Goal: Task Accomplishment & Management: Manage account settings

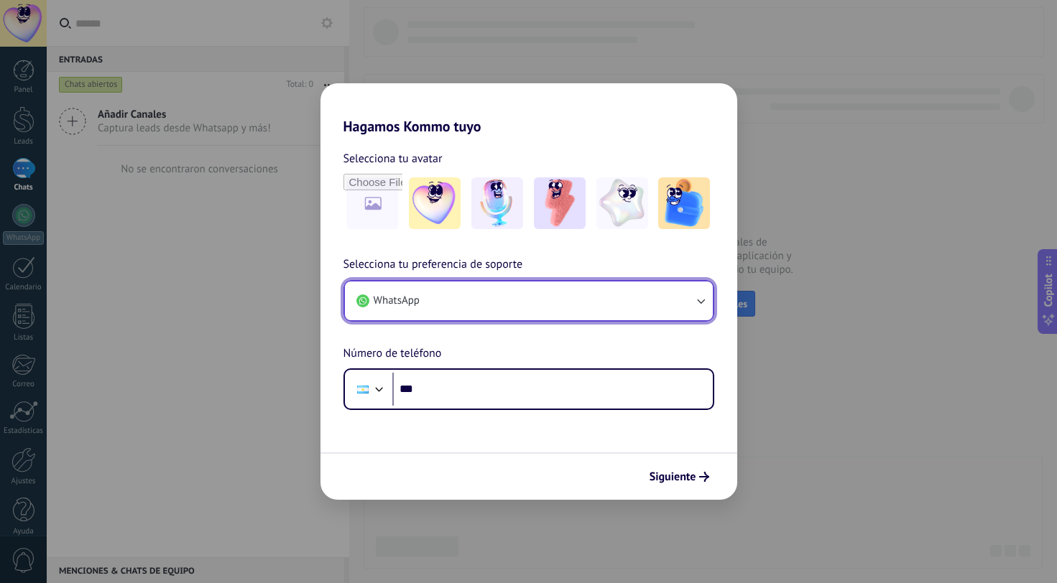
click at [617, 308] on button "WhatsApp" at bounding box center [529, 301] width 368 height 39
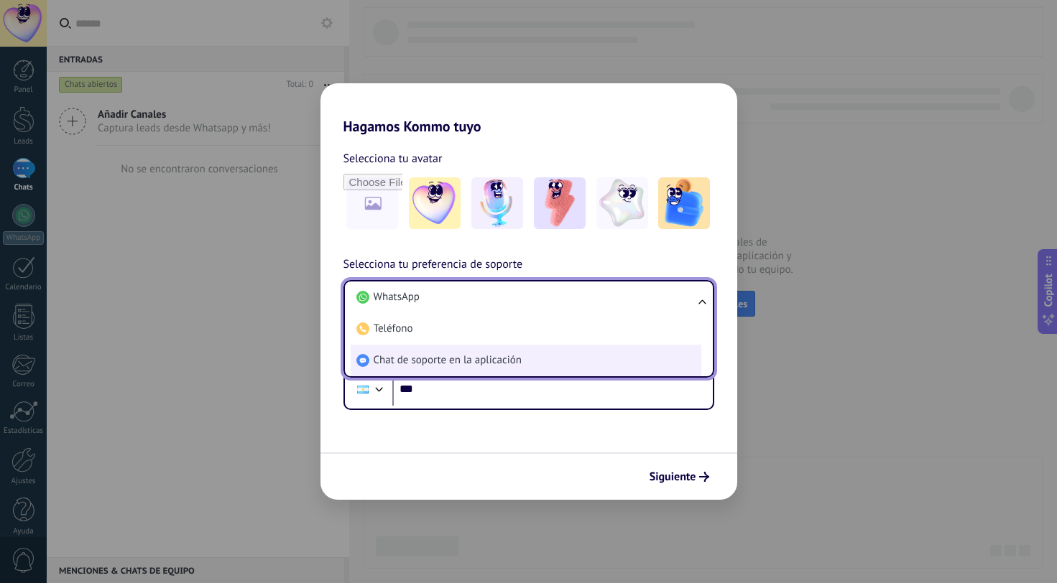
click at [601, 356] on li "Chat de soporte en la aplicación" at bounding box center [526, 361] width 351 height 32
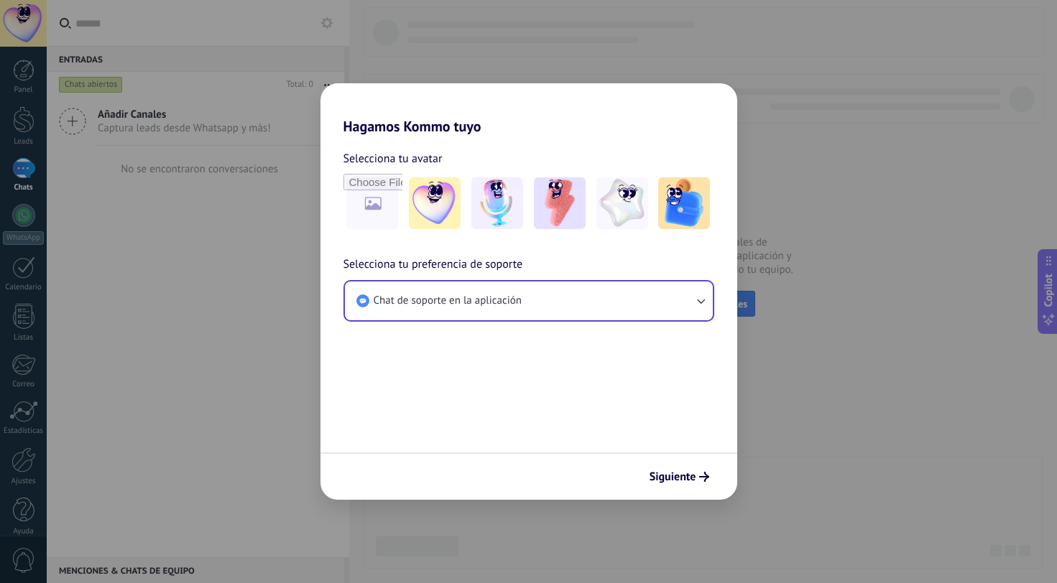
click at [568, 388] on form "Selecciona tu avatar Selecciona tu preferencia de soporte Chat de soporte en la…" at bounding box center [528, 317] width 417 height 365
click at [682, 473] on span "Siguiente" at bounding box center [673, 477] width 47 height 10
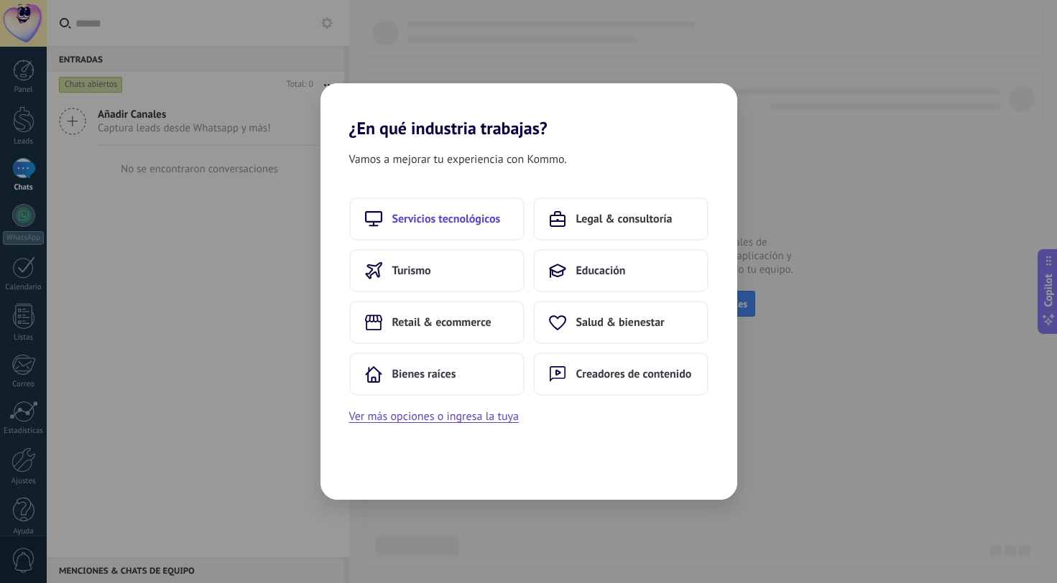
click at [476, 218] on span "Servicios tecnológicos" at bounding box center [446, 219] width 108 height 14
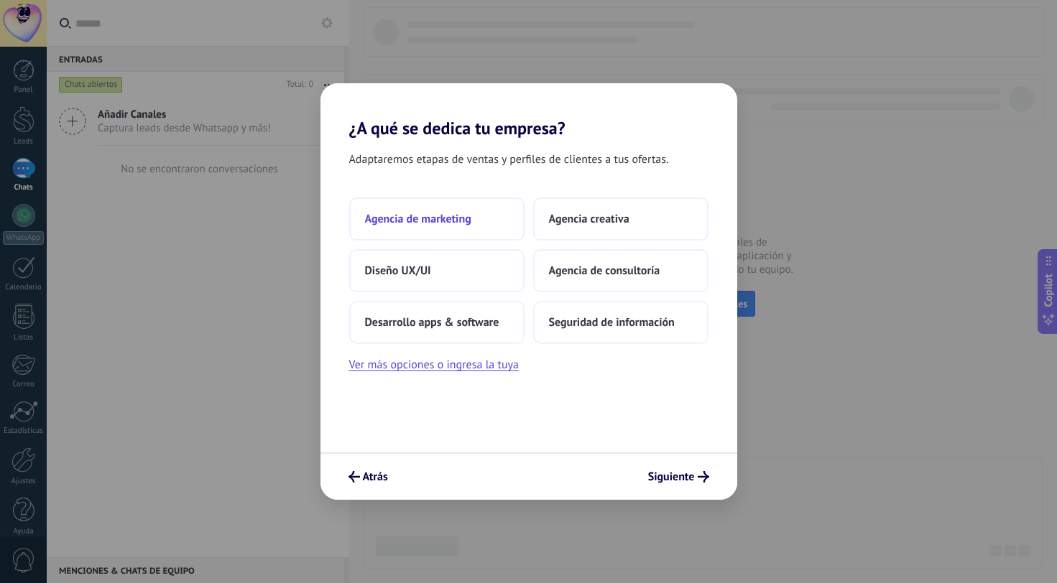
click at [436, 220] on span "Agencia de marketing" at bounding box center [418, 219] width 106 height 14
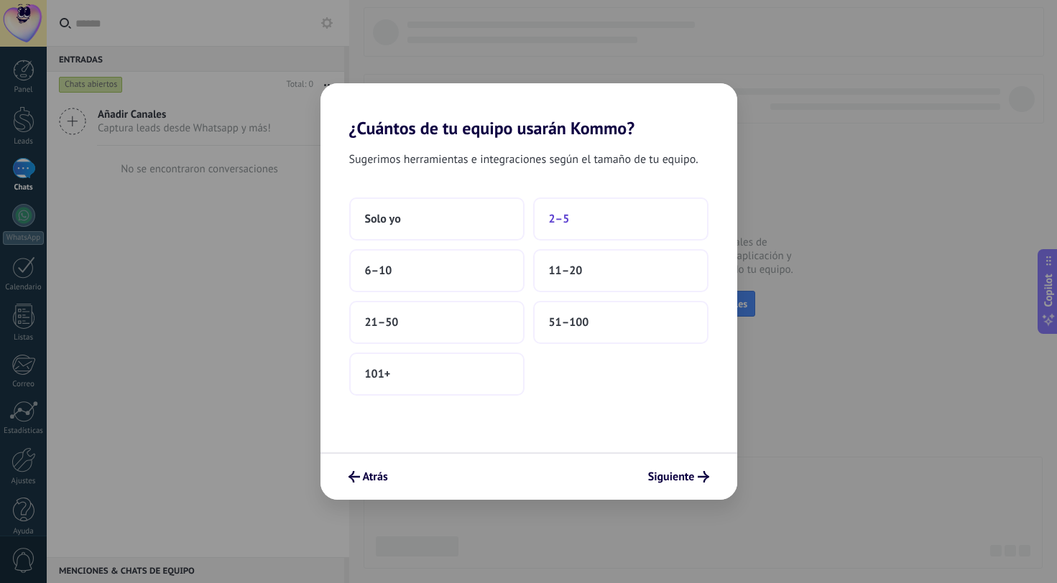
click at [587, 215] on button "2–5" at bounding box center [620, 219] width 175 height 43
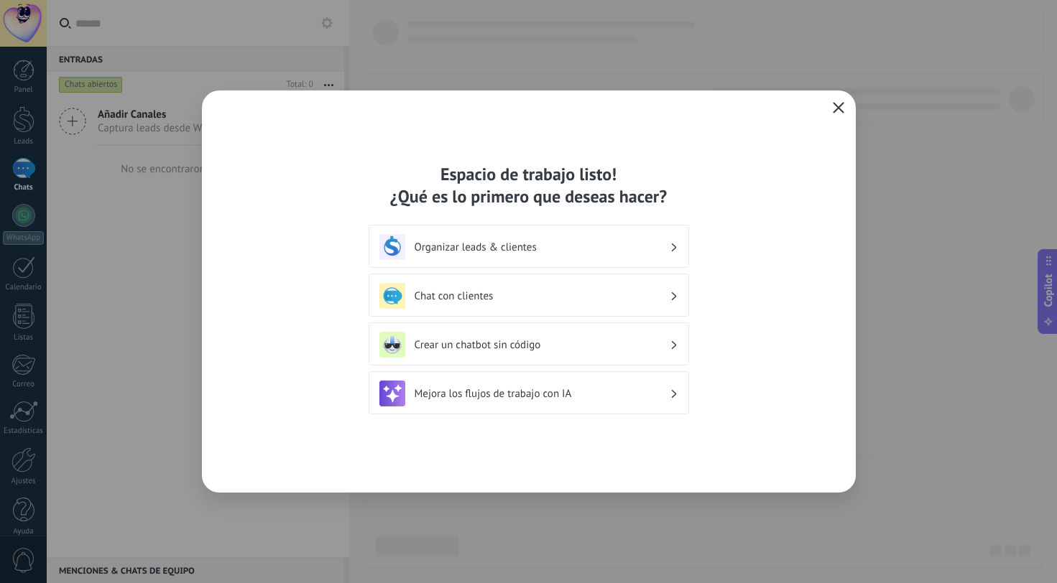
click at [841, 115] on button "button" at bounding box center [838, 108] width 19 height 20
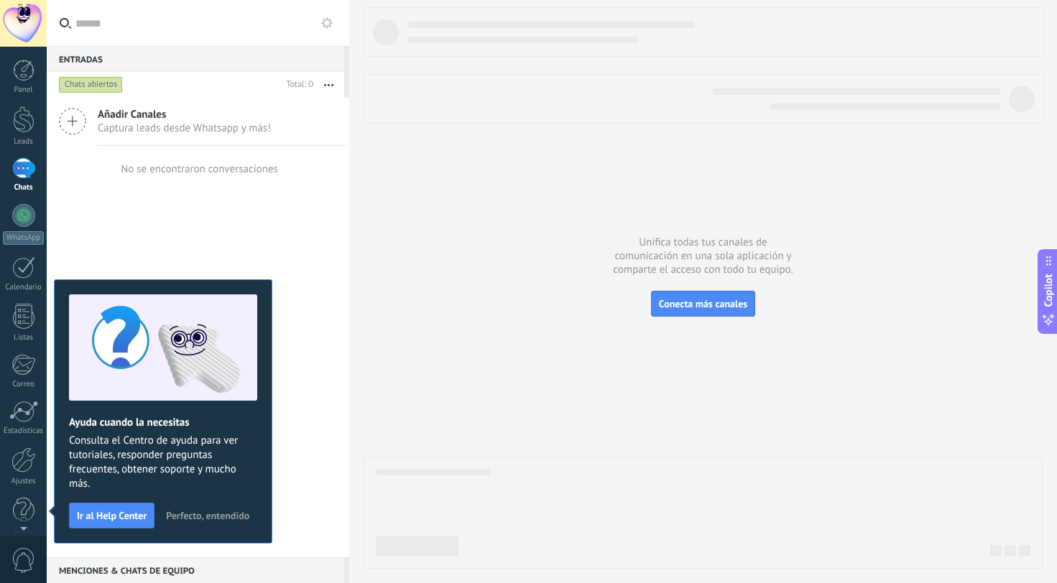
click at [18, 20] on div at bounding box center [23, 23] width 47 height 47
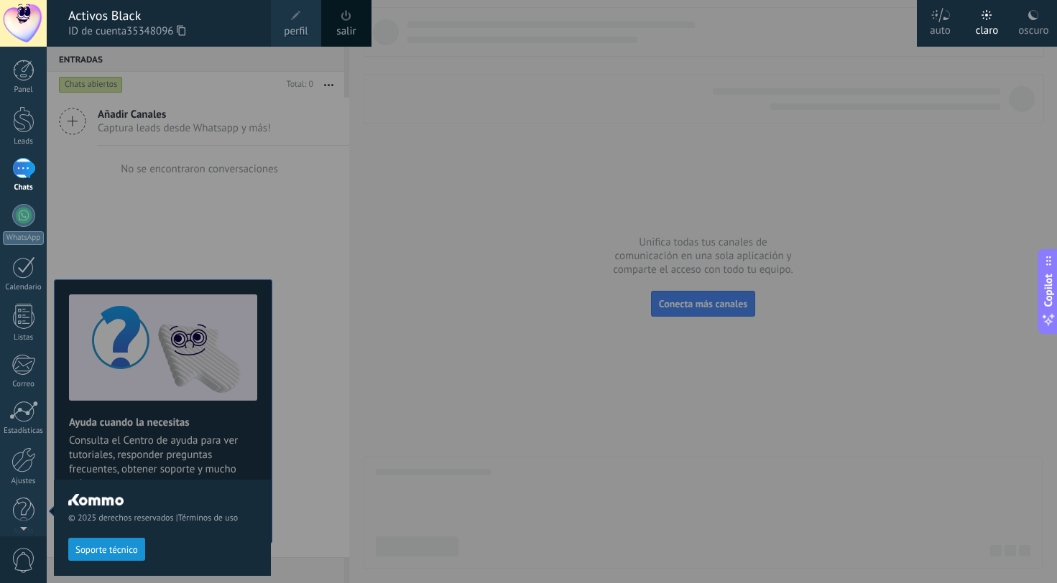
click at [1038, 33] on div "oscuro" at bounding box center [1033, 27] width 30 height 37
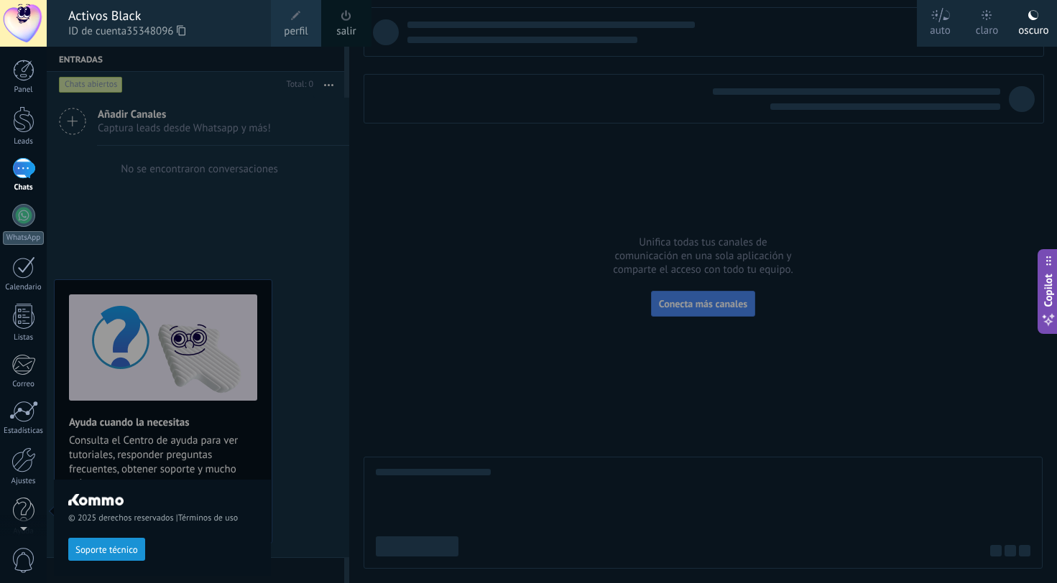
click at [295, 24] on span "perfil" at bounding box center [296, 32] width 24 height 16
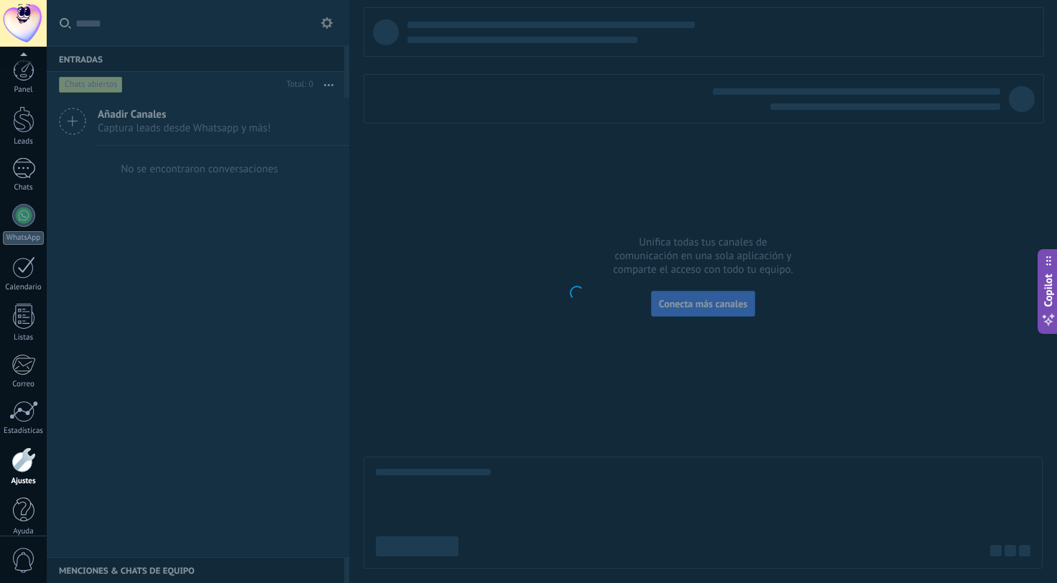
scroll to position [14, 0]
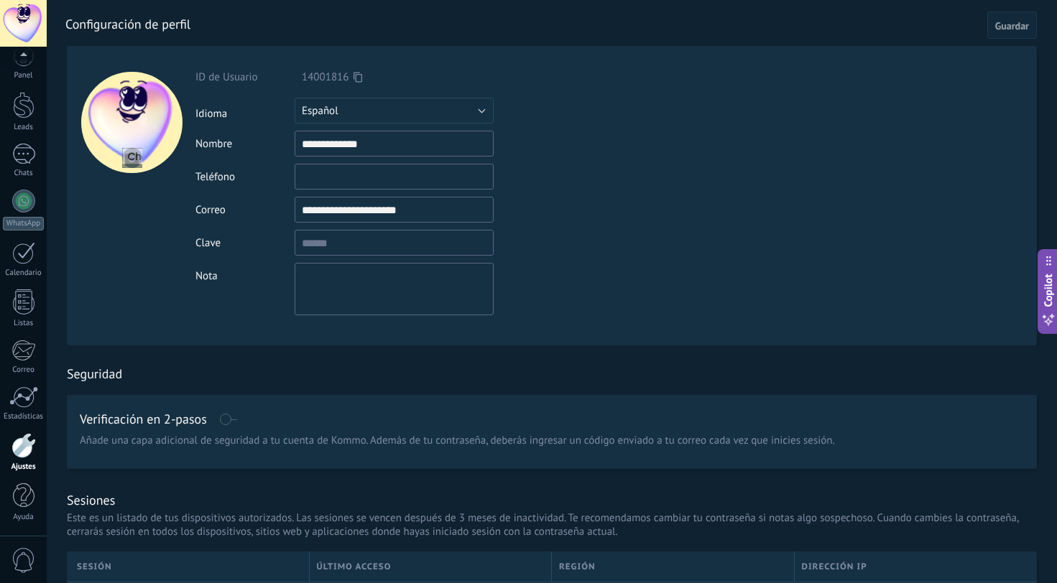
click at [134, 161] on input "file" at bounding box center [132, 158] width 20 height 20
type input "**********"
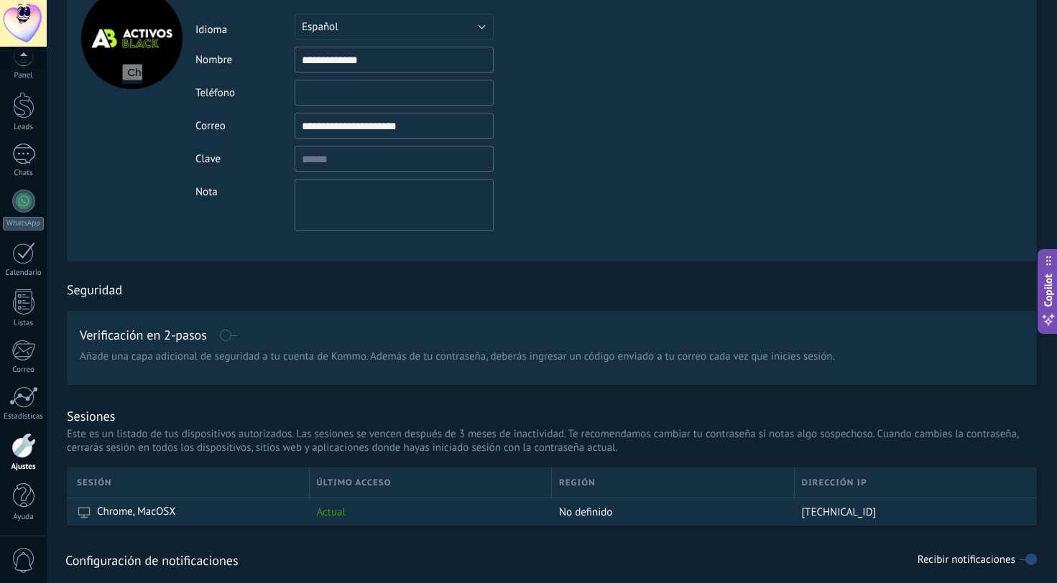
scroll to position [0, 0]
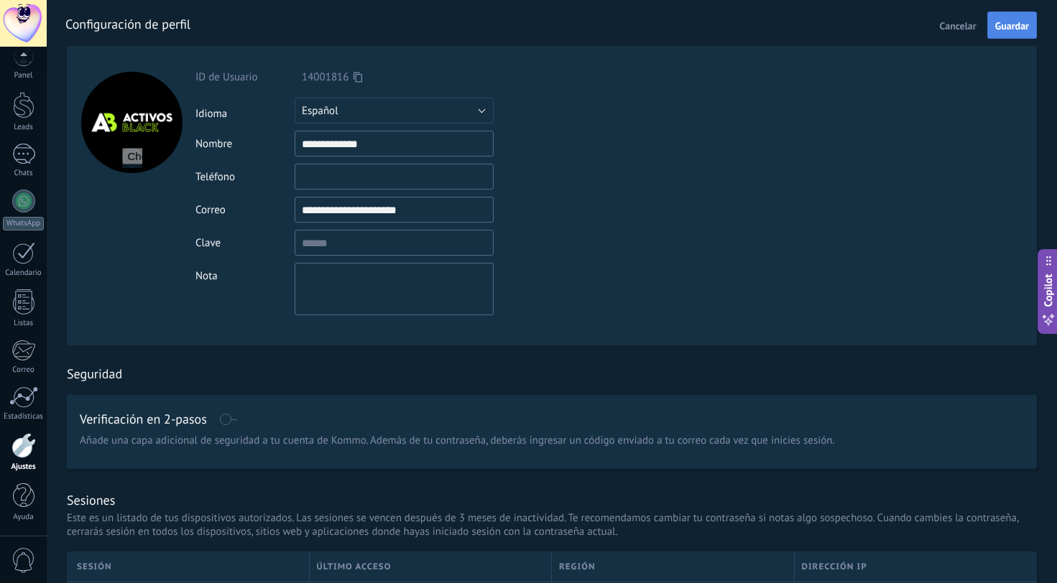
click at [996, 17] on button "Guardar" at bounding box center [1012, 24] width 50 height 27
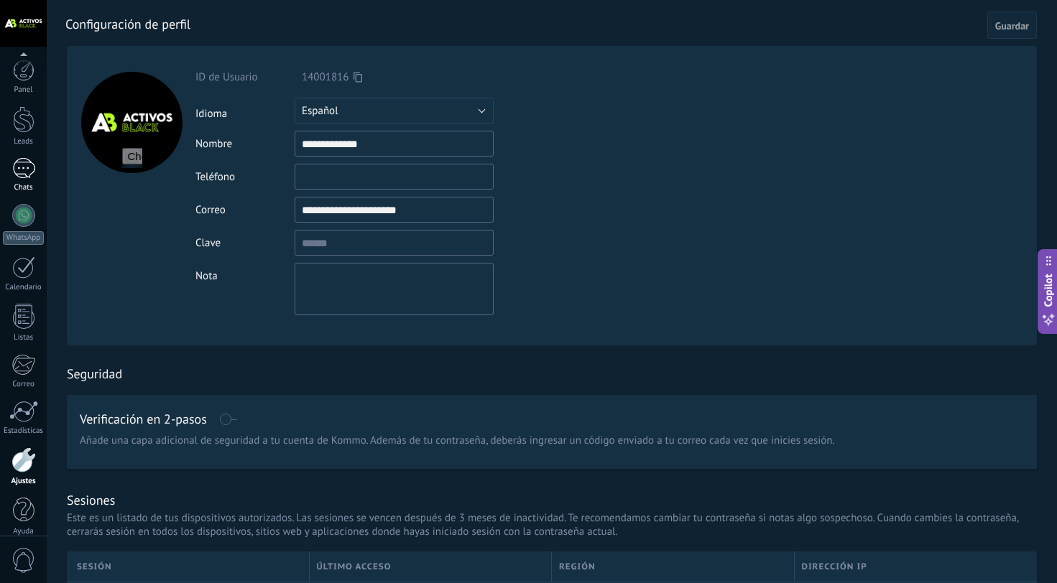
scroll to position [14, 0]
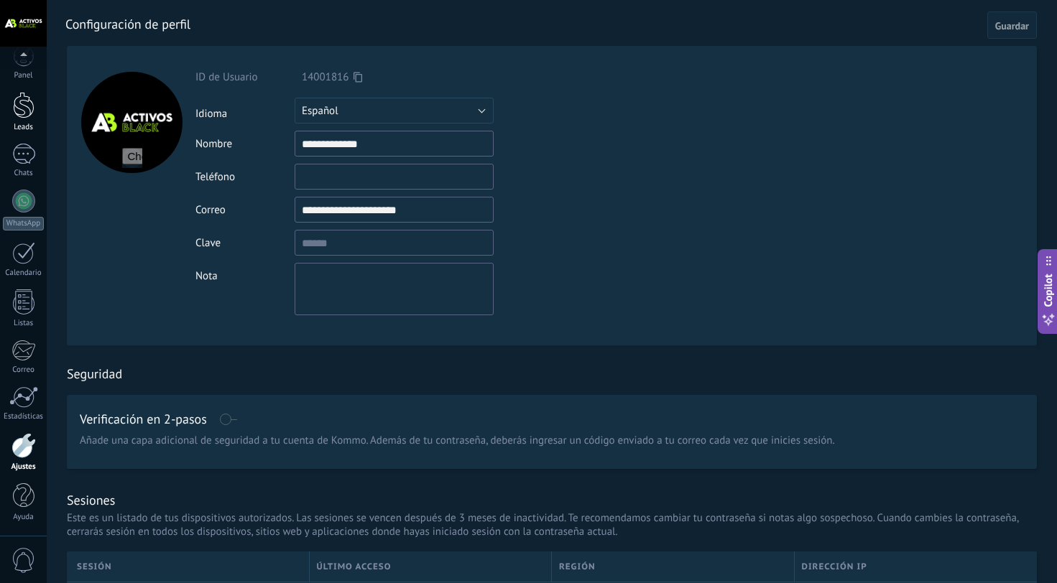
click at [30, 116] on div at bounding box center [24, 105] width 22 height 27
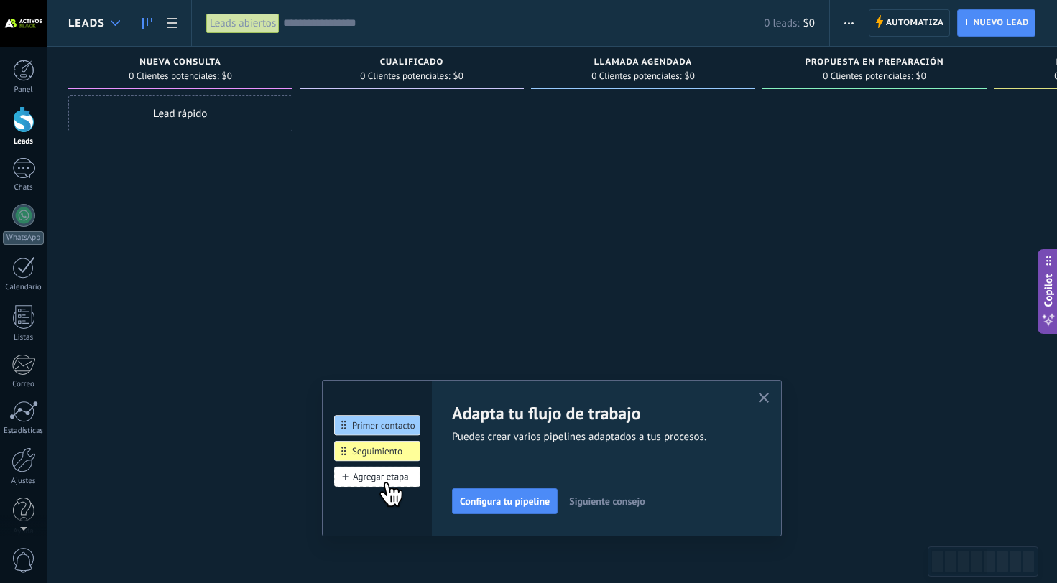
click at [120, 19] on div at bounding box center [115, 23] width 24 height 28
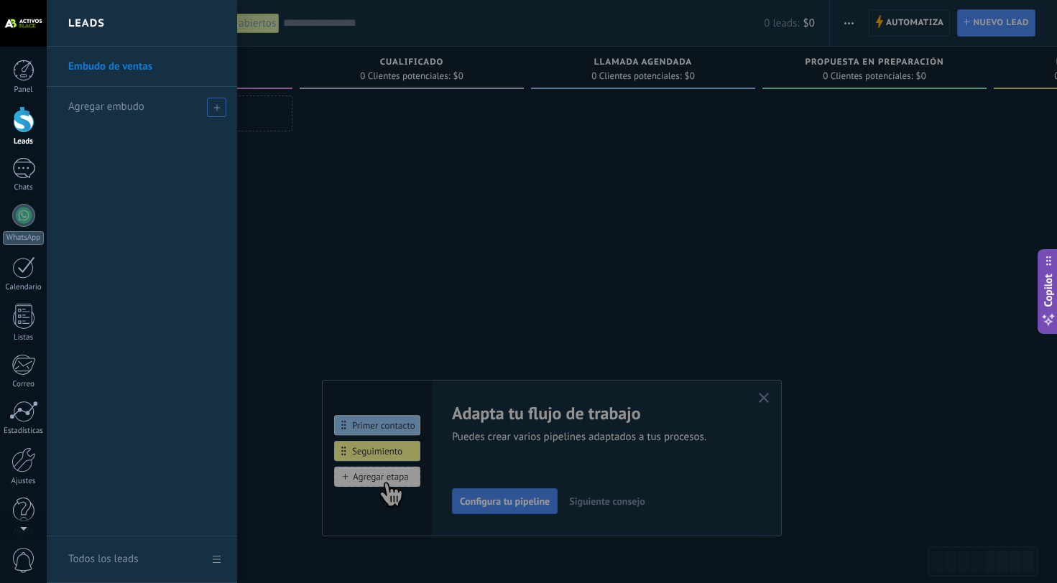
click at [222, 107] on span at bounding box center [216, 107] width 19 height 19
click at [150, 114] on input "text" at bounding box center [135, 107] width 135 height 23
click at [142, 105] on input "text" at bounding box center [135, 107] width 135 height 23
type input "******"
click at [217, 106] on span at bounding box center [218, 107] width 13 height 10
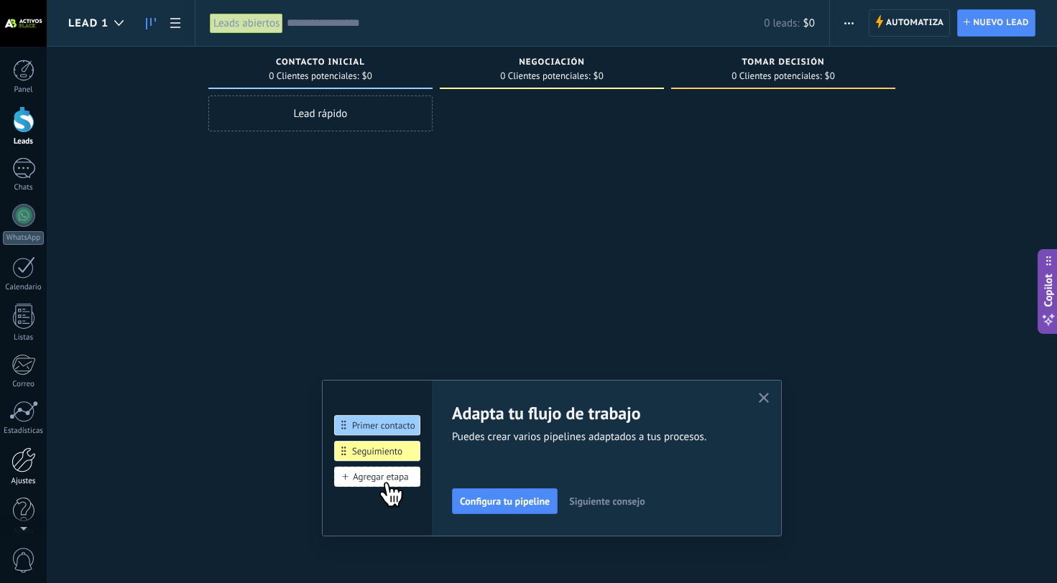
click at [22, 469] on div at bounding box center [23, 460] width 24 height 25
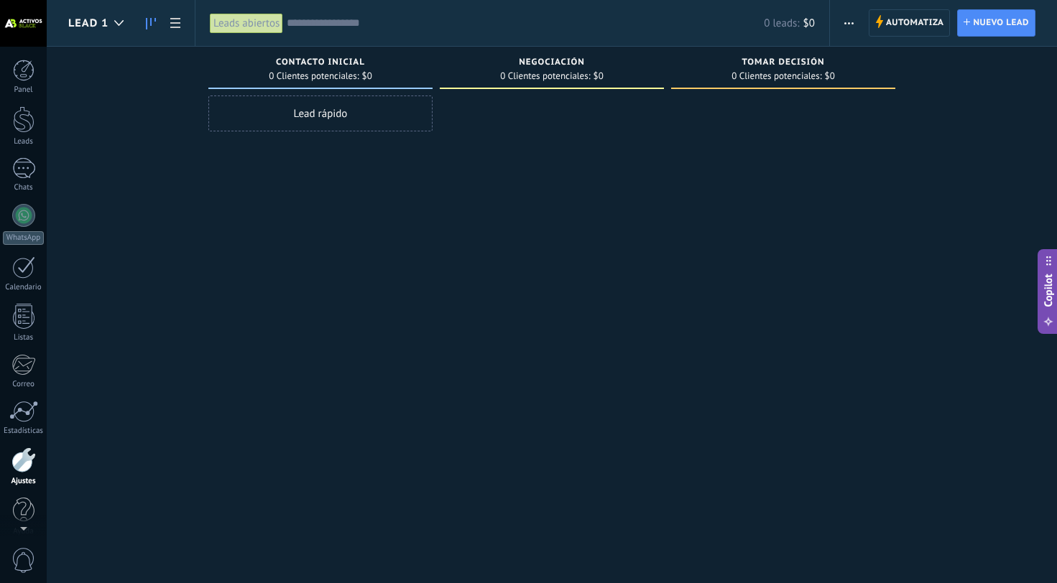
scroll to position [14, 0]
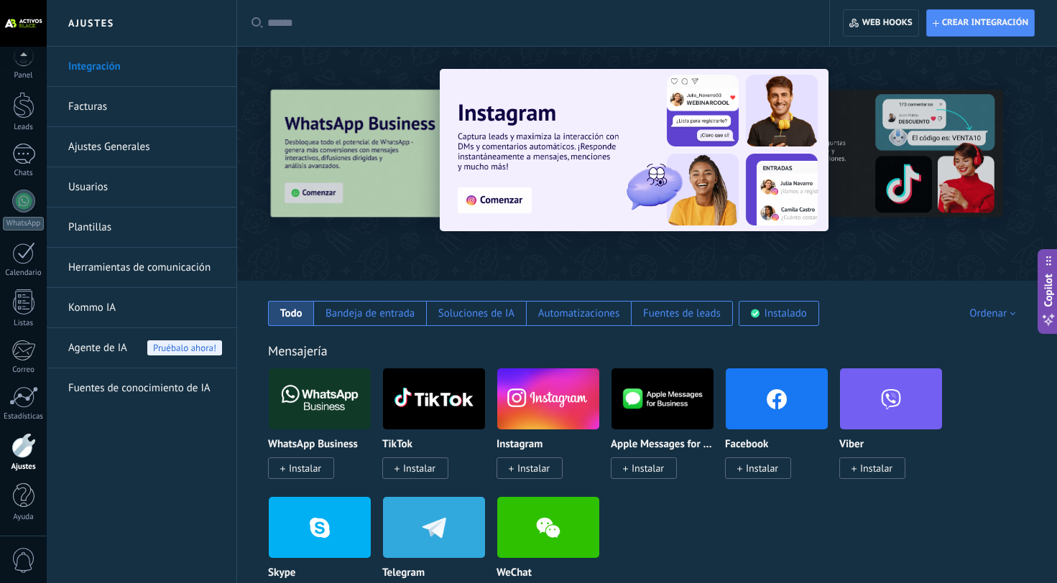
click at [102, 103] on link "Facturas" at bounding box center [145, 107] width 154 height 40
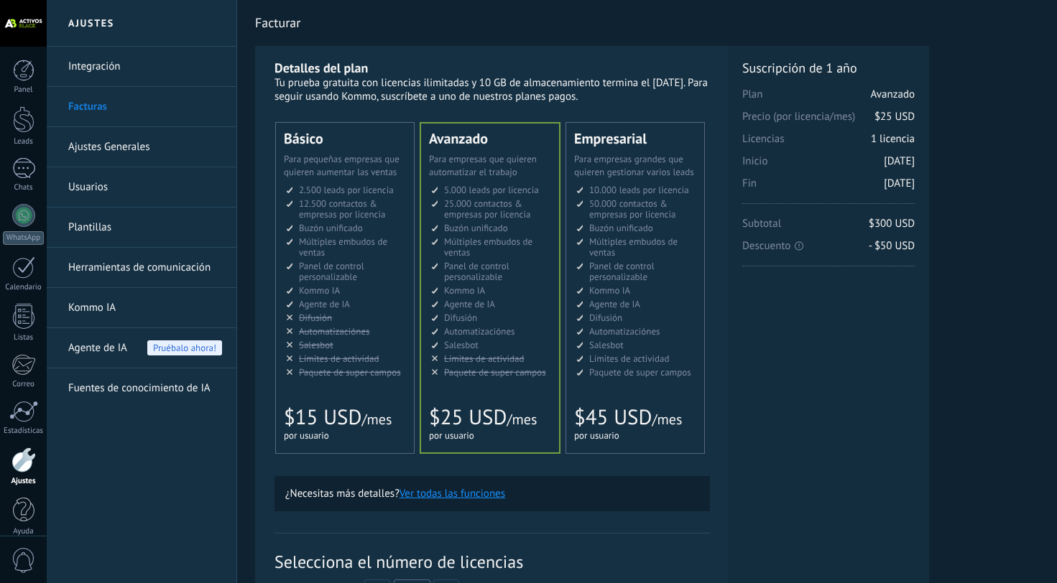
click at [315, 175] on span "Para pequeñas empresas que quieren aumentar las ventas" at bounding box center [342, 165] width 116 height 25
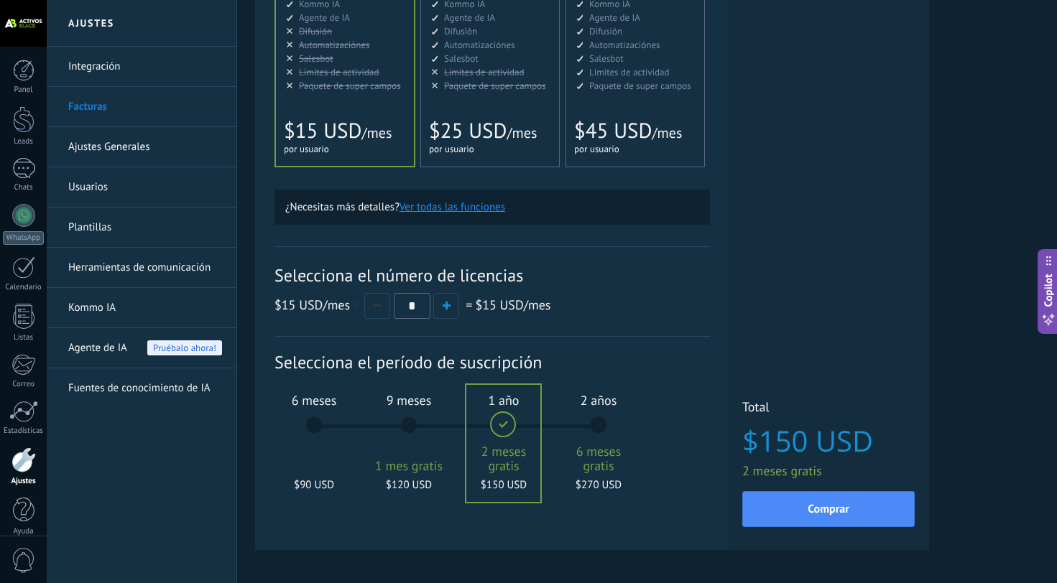
scroll to position [338, 0]
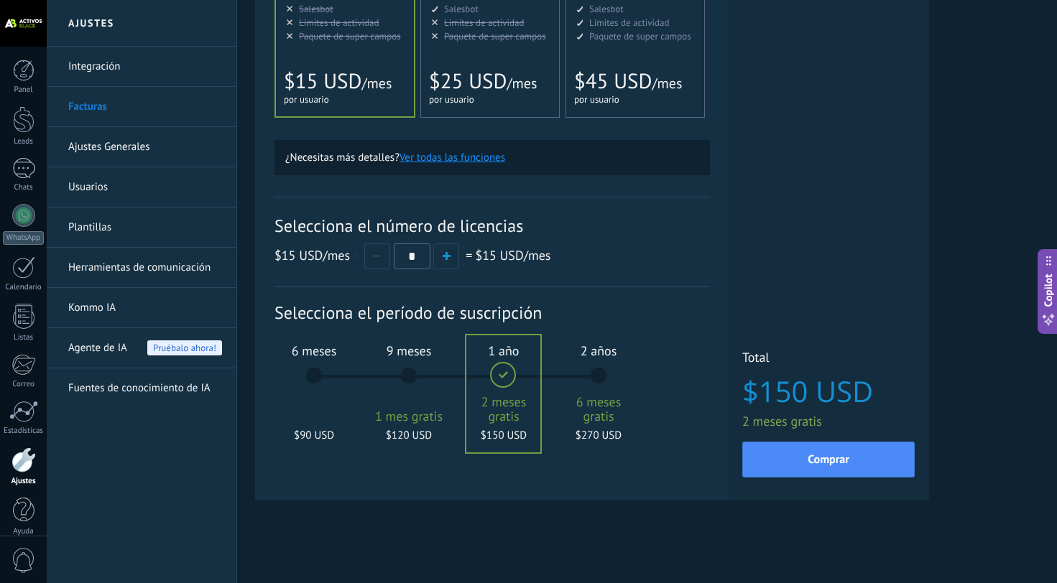
click at [313, 383] on div "6 meses $90 USD" at bounding box center [314, 382] width 78 height 101
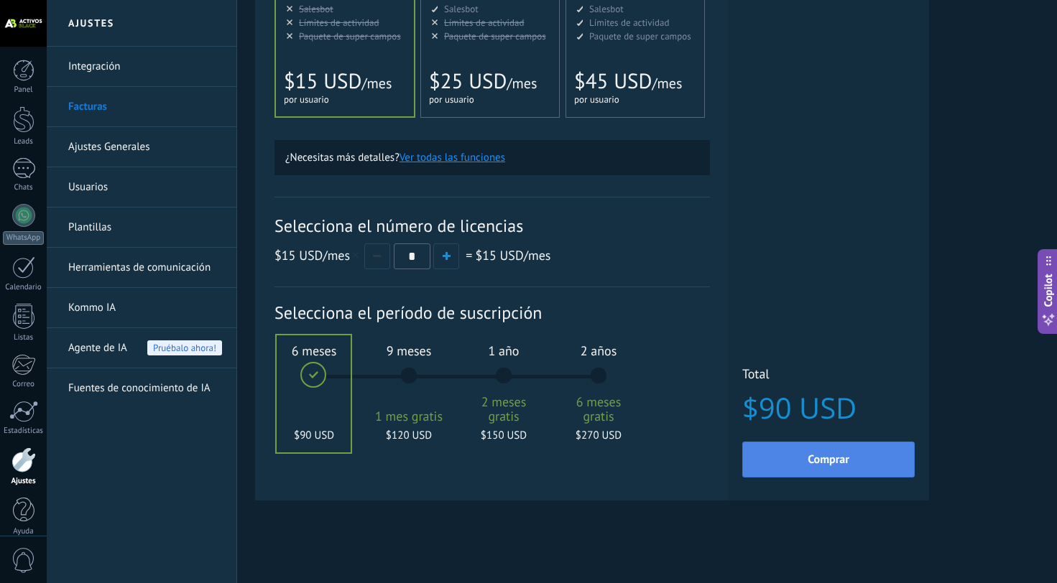
click at [826, 456] on span "Comprar" at bounding box center [829, 460] width 42 height 10
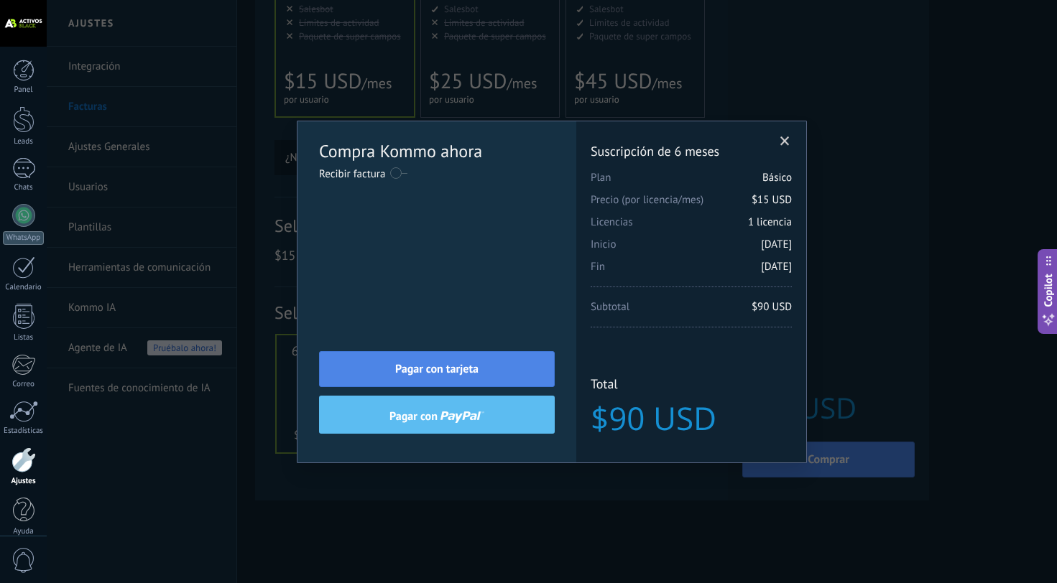
click at [447, 367] on span "Pagar con tarjeta" at bounding box center [436, 369] width 83 height 10
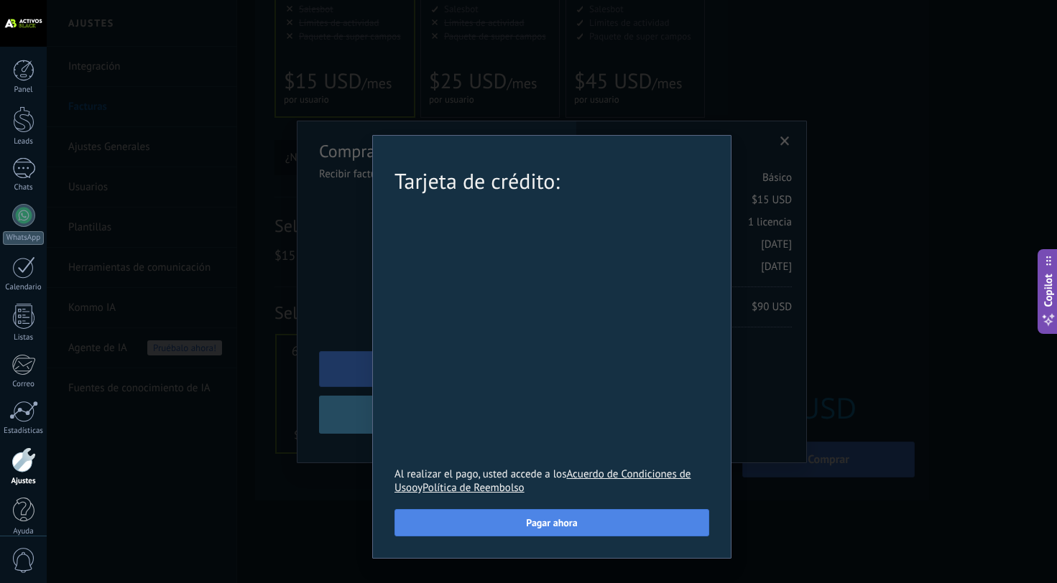
click at [489, 527] on button "Pagar ahora" at bounding box center [551, 522] width 315 height 27
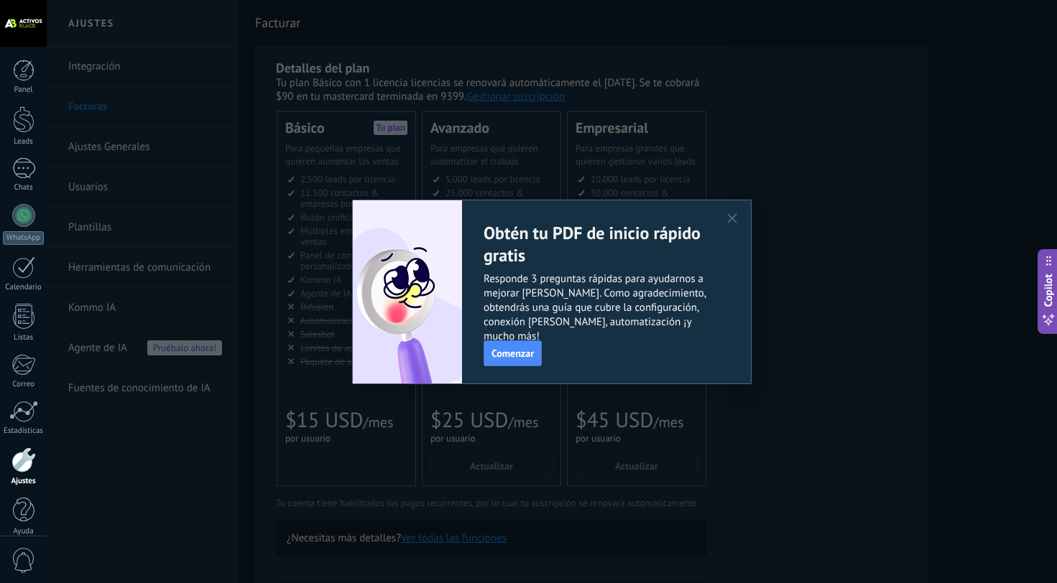
click at [742, 216] on button "button" at bounding box center [732, 219] width 23 height 22
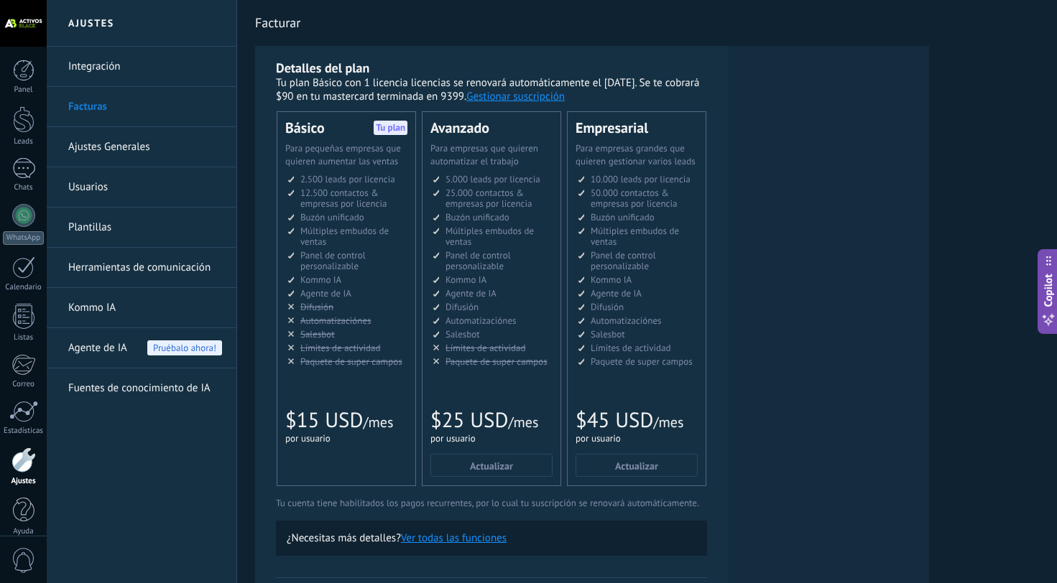
click at [540, 101] on button "Gestionar suscripción" at bounding box center [515, 97] width 98 height 14
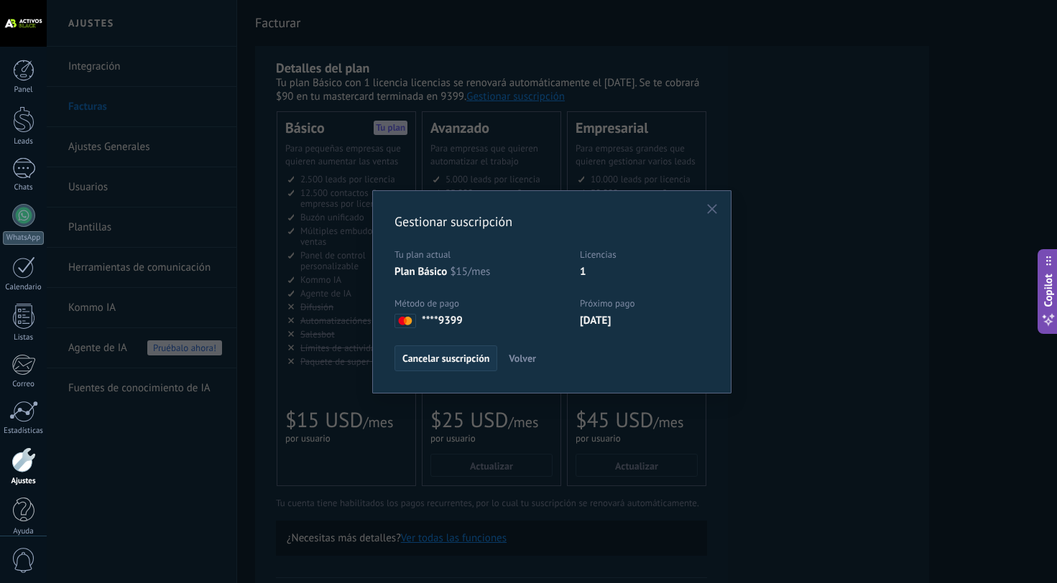
click at [441, 356] on span "Cancelar suscripción" at bounding box center [445, 359] width 87 height 10
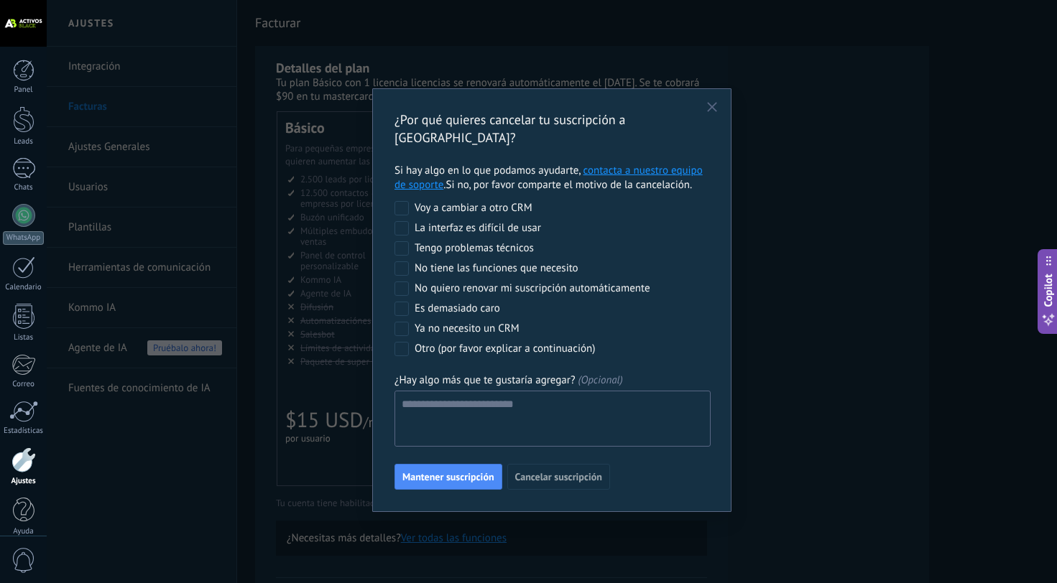
click at [542, 282] on div "No quiero renovar mi suscripción automáticamente" at bounding box center [533, 289] width 236 height 14
click at [563, 472] on span "Cancelar suscripción" at bounding box center [558, 477] width 87 height 10
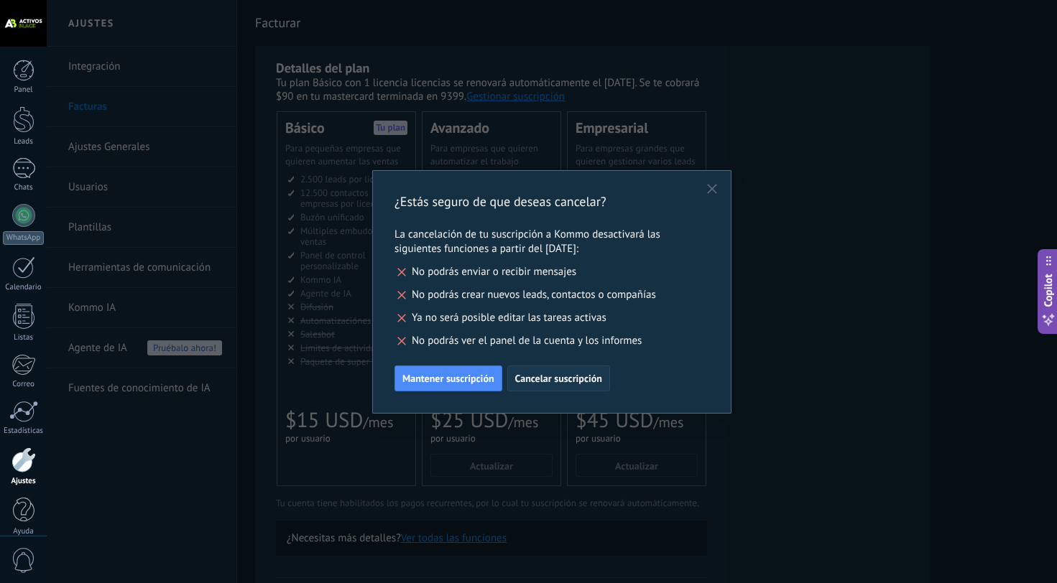
click at [565, 377] on span "Cancelar suscripción" at bounding box center [558, 379] width 87 height 10
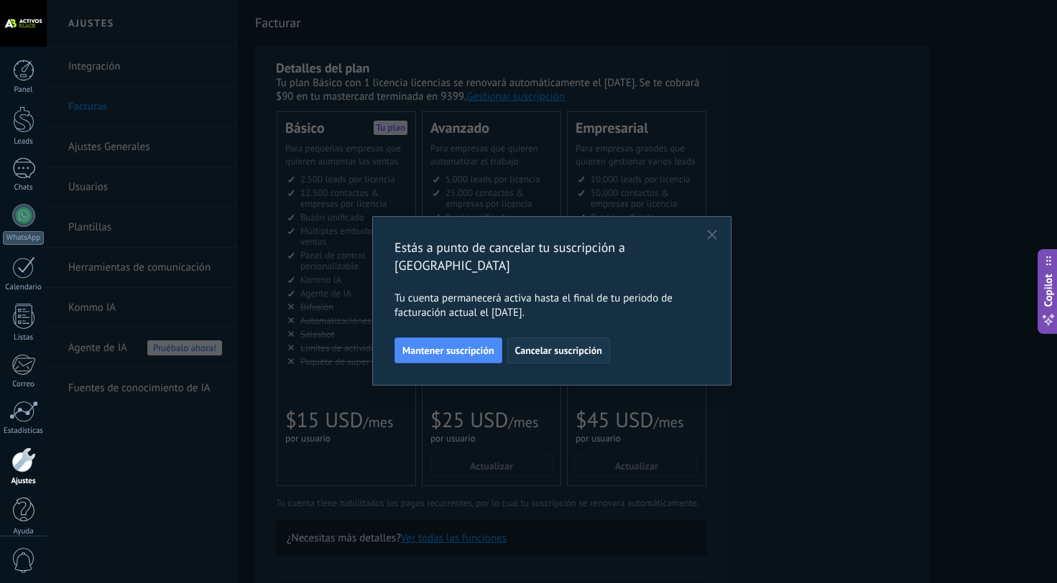
click at [563, 346] on span "Cancelar suscripción" at bounding box center [558, 351] width 87 height 10
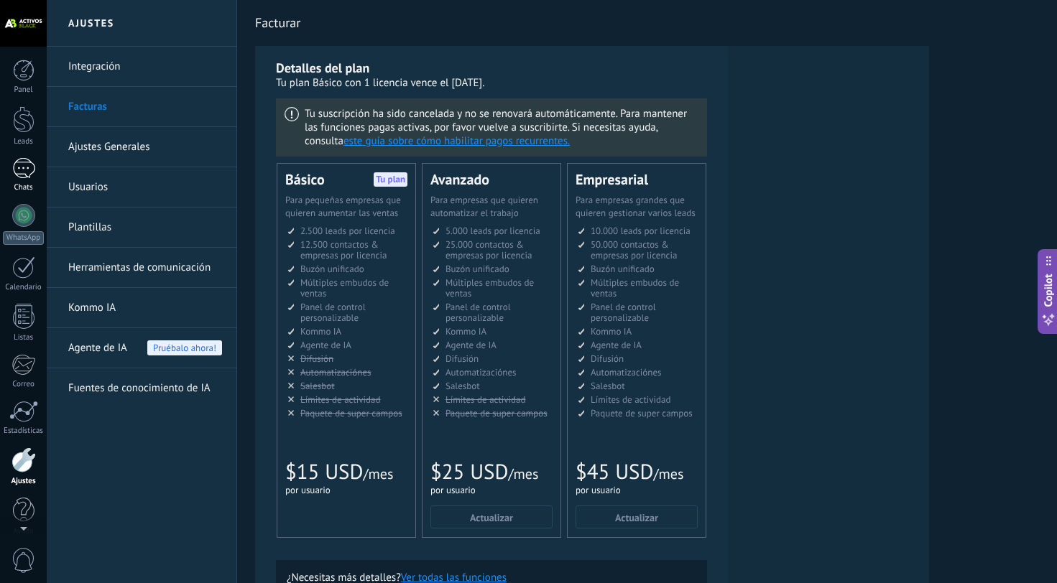
scroll to position [14, 0]
click at [27, 165] on link "Chats" at bounding box center [23, 161] width 47 height 34
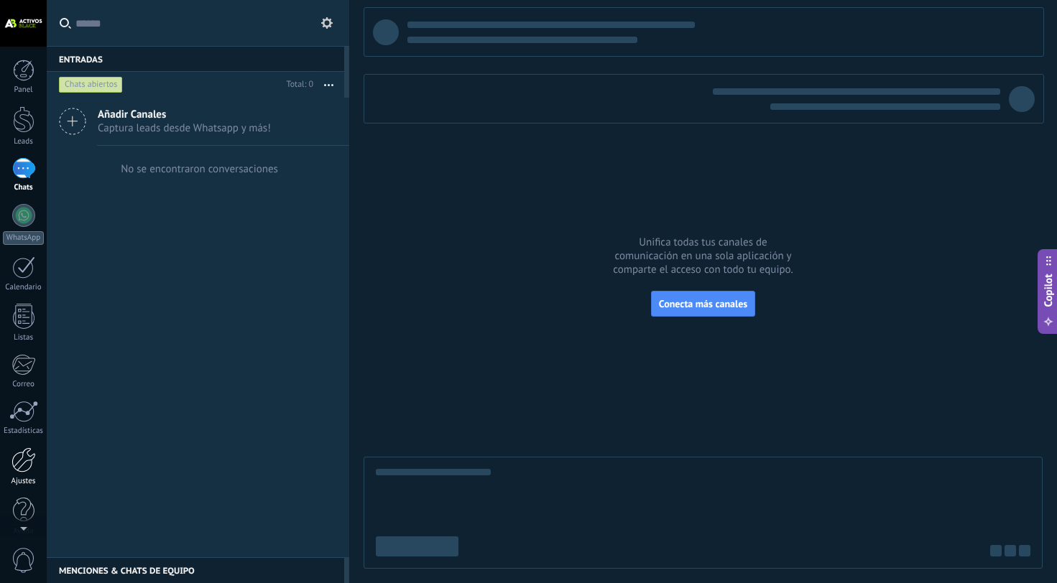
click at [24, 463] on div at bounding box center [23, 460] width 24 height 25
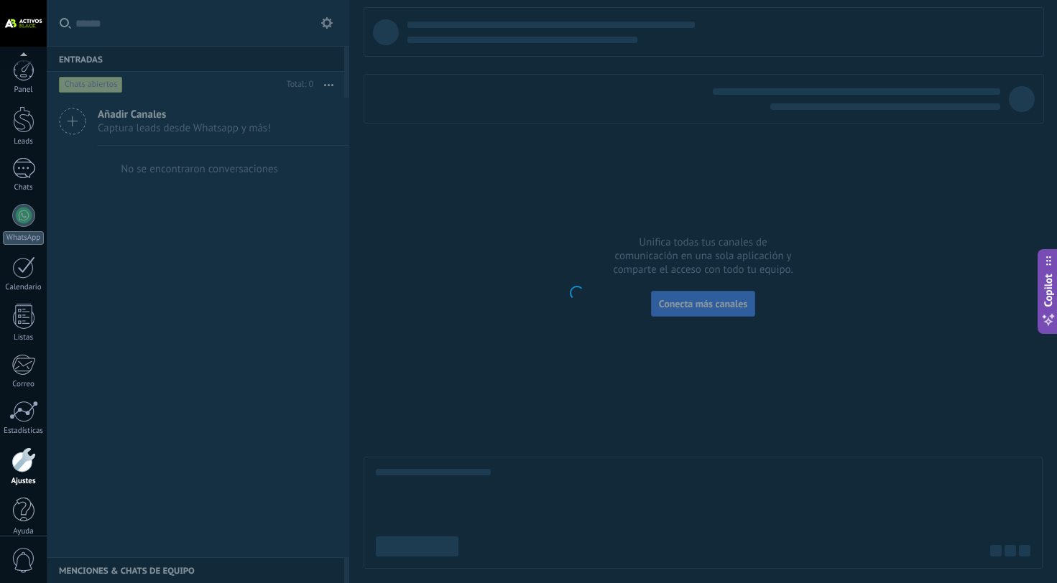
scroll to position [14, 0]
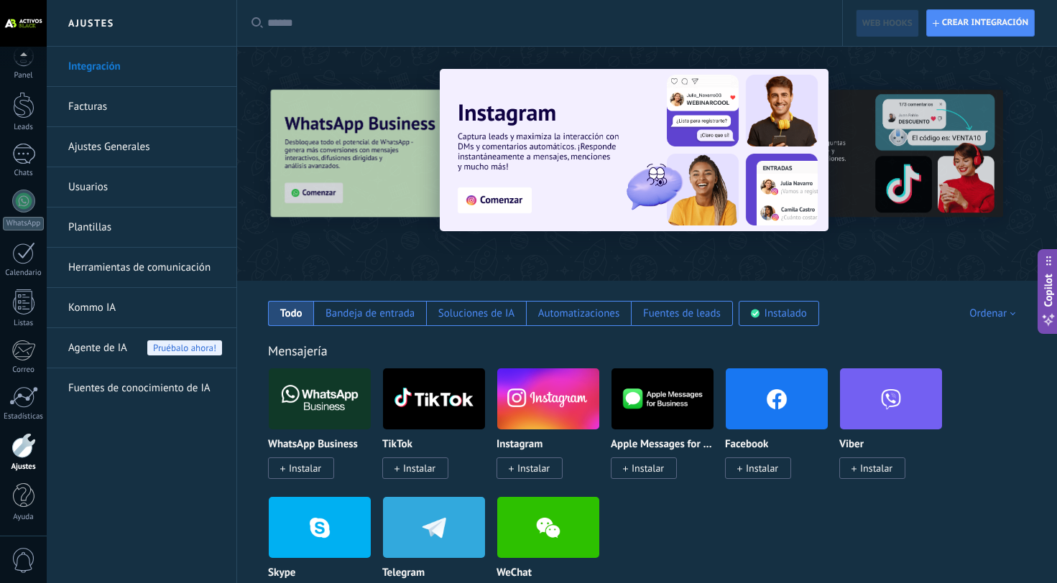
click at [111, 113] on link "Facturas" at bounding box center [145, 107] width 154 height 40
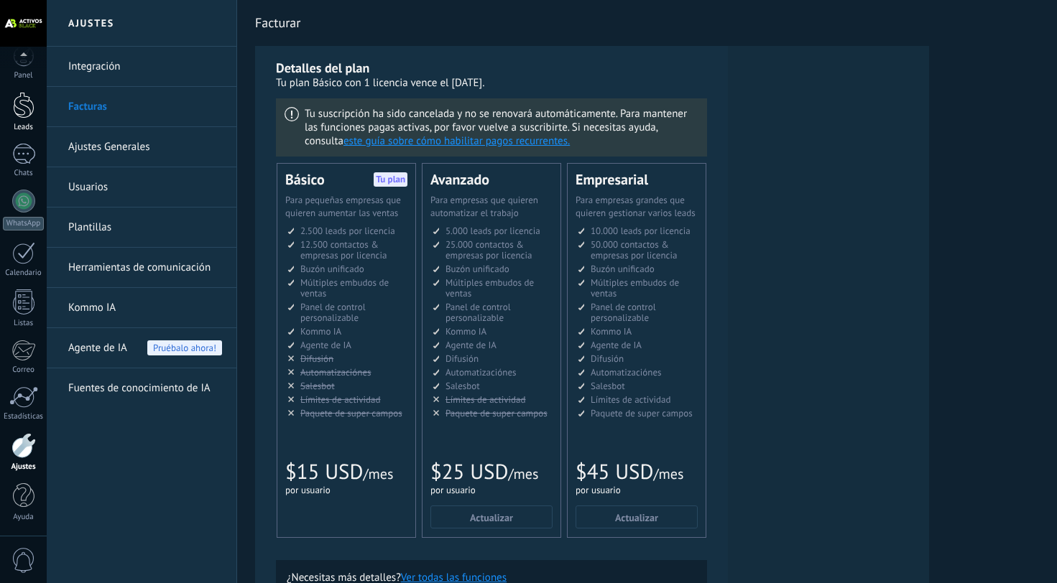
click at [20, 120] on link "Leads" at bounding box center [23, 112] width 47 height 40
